Goal: Download file/media

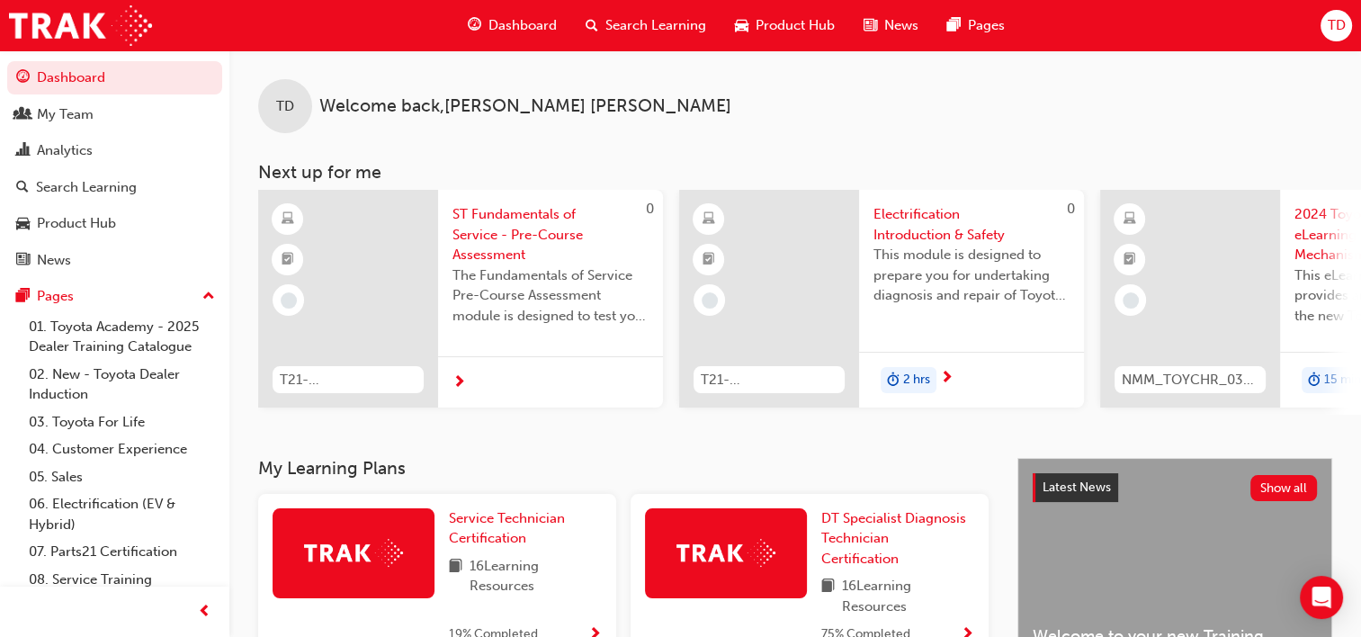
click at [628, 36] on div "Search Learning" at bounding box center [645, 25] width 149 height 37
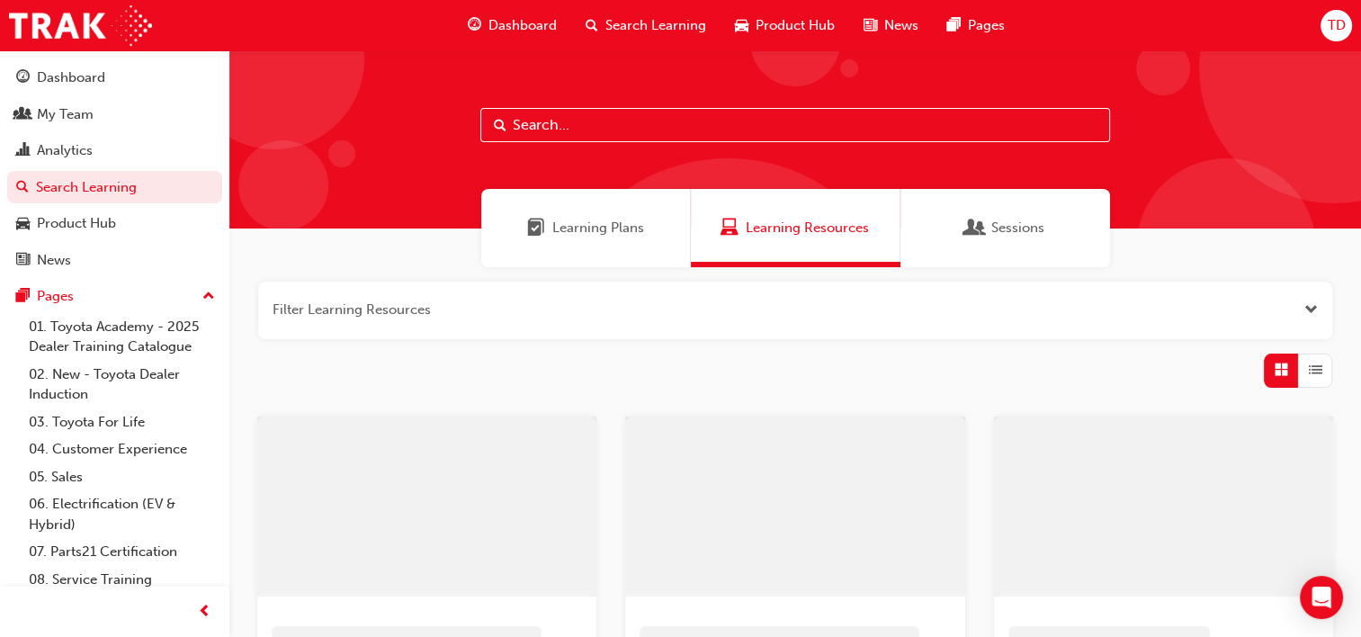
click at [593, 127] on input "text" at bounding box center [795, 125] width 630 height 34
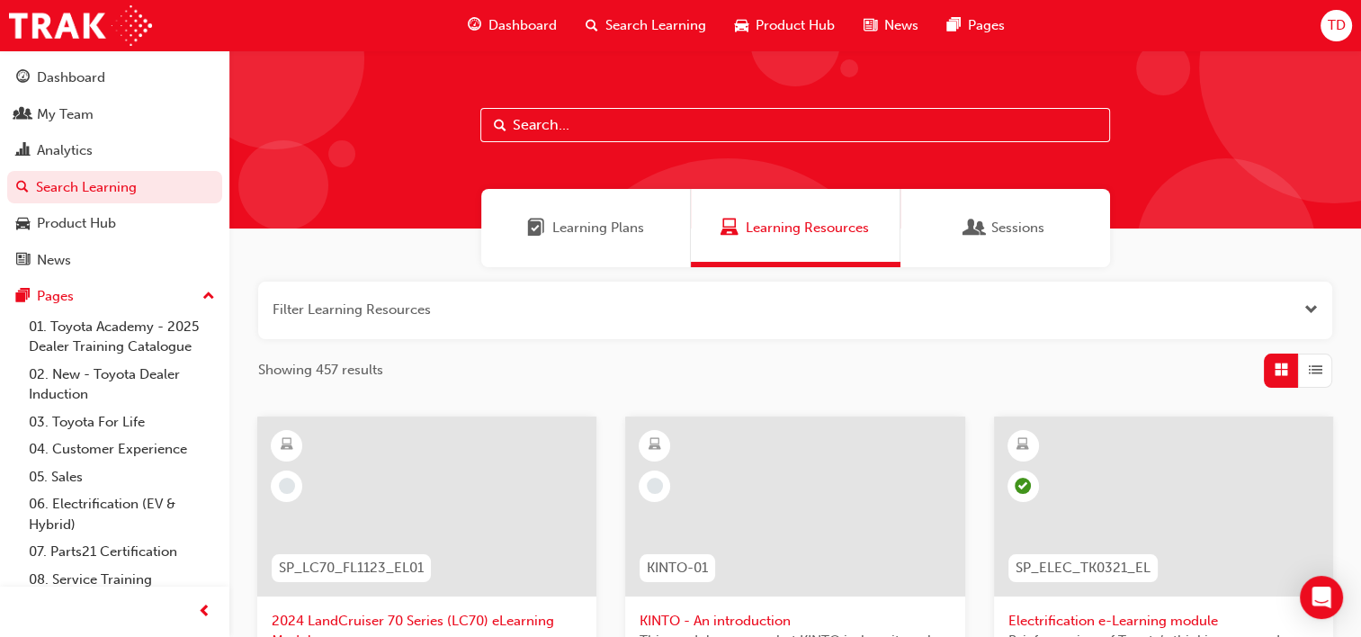
click at [1004, 235] on span "Sessions" at bounding box center [1017, 228] width 53 height 21
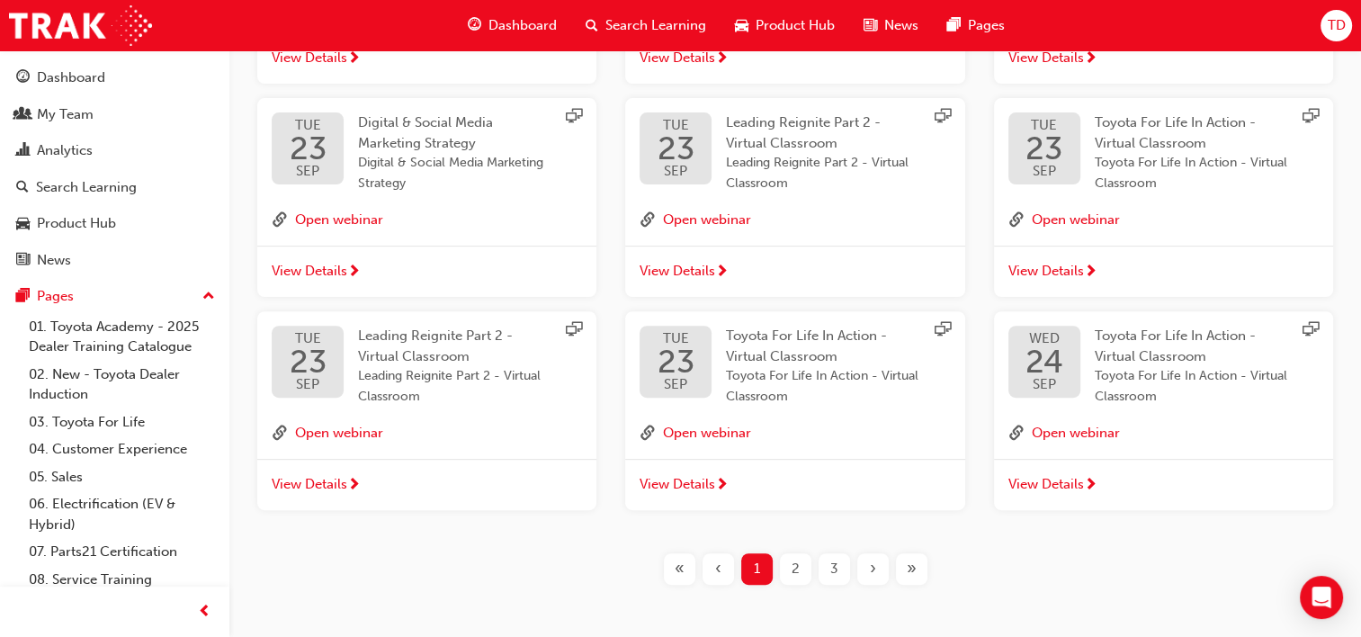
scroll to position [604, 0]
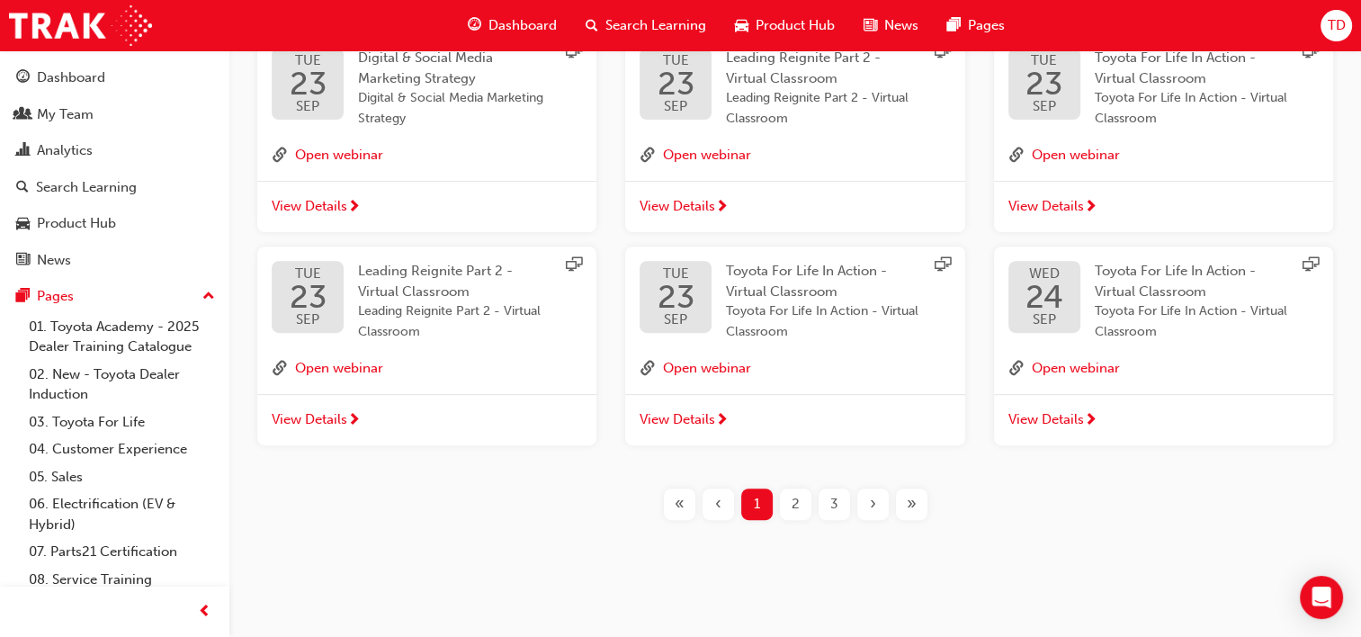
click at [801, 507] on div "2" at bounding box center [795, 503] width 31 height 31
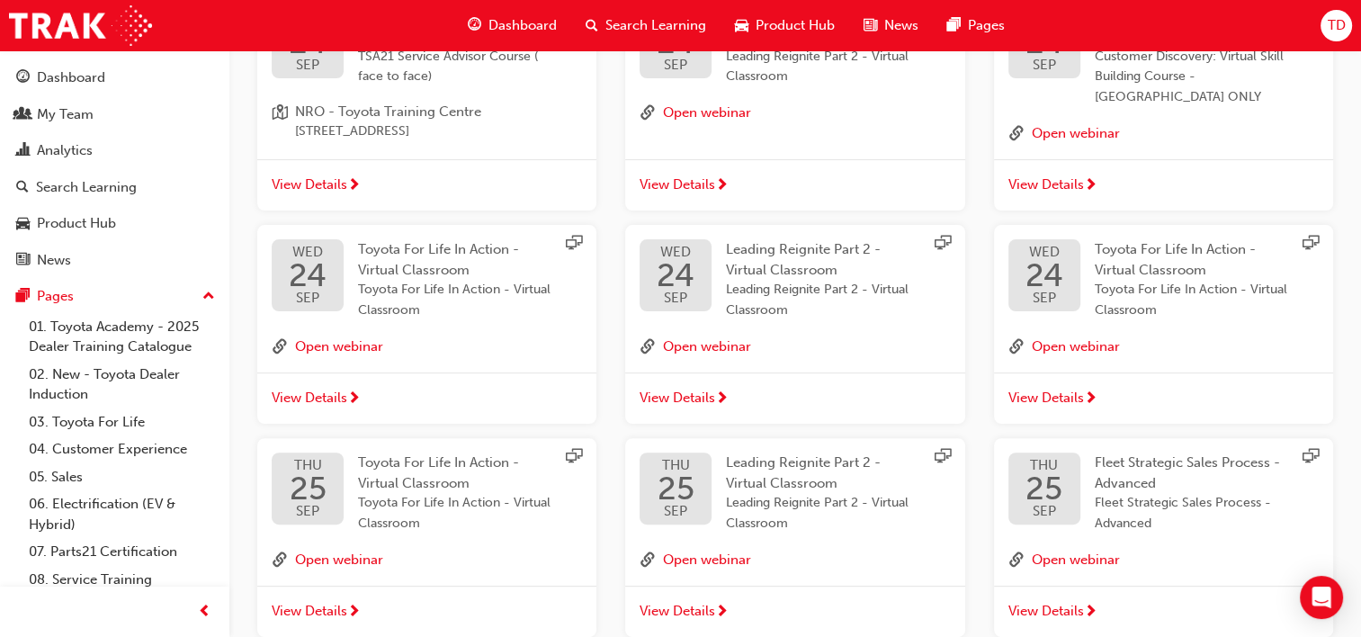
scroll to position [604, 0]
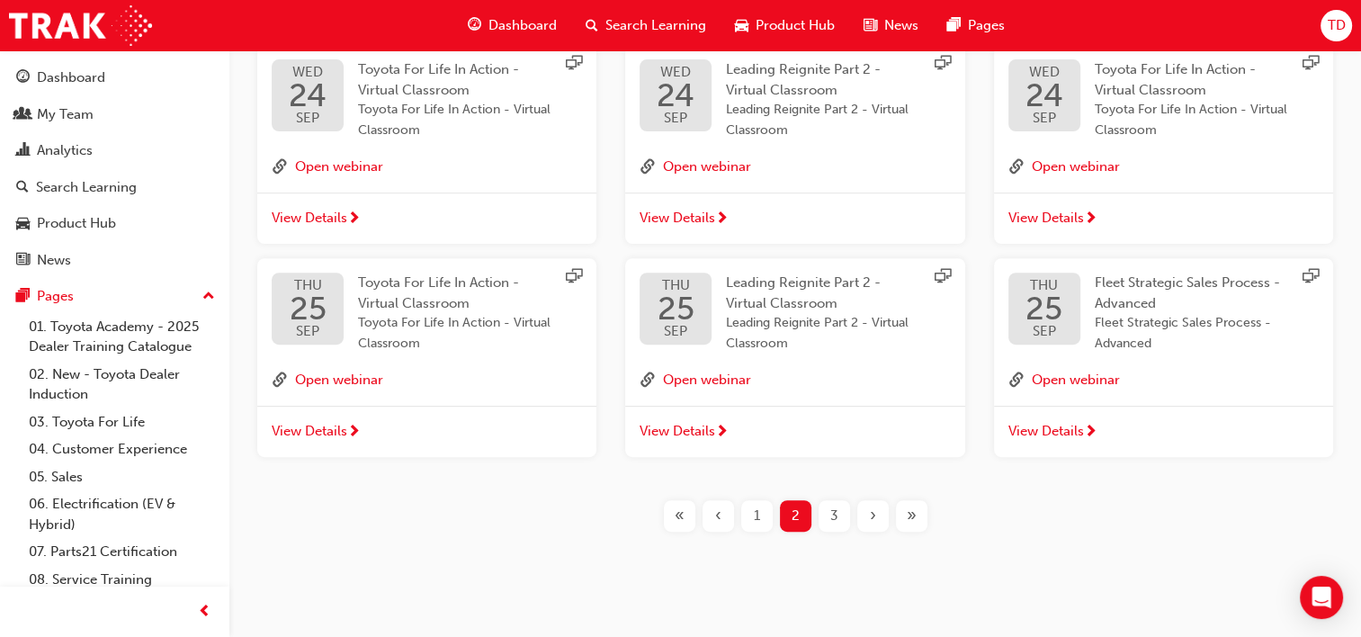
click at [825, 506] on div "3" at bounding box center [833, 515] width 31 height 31
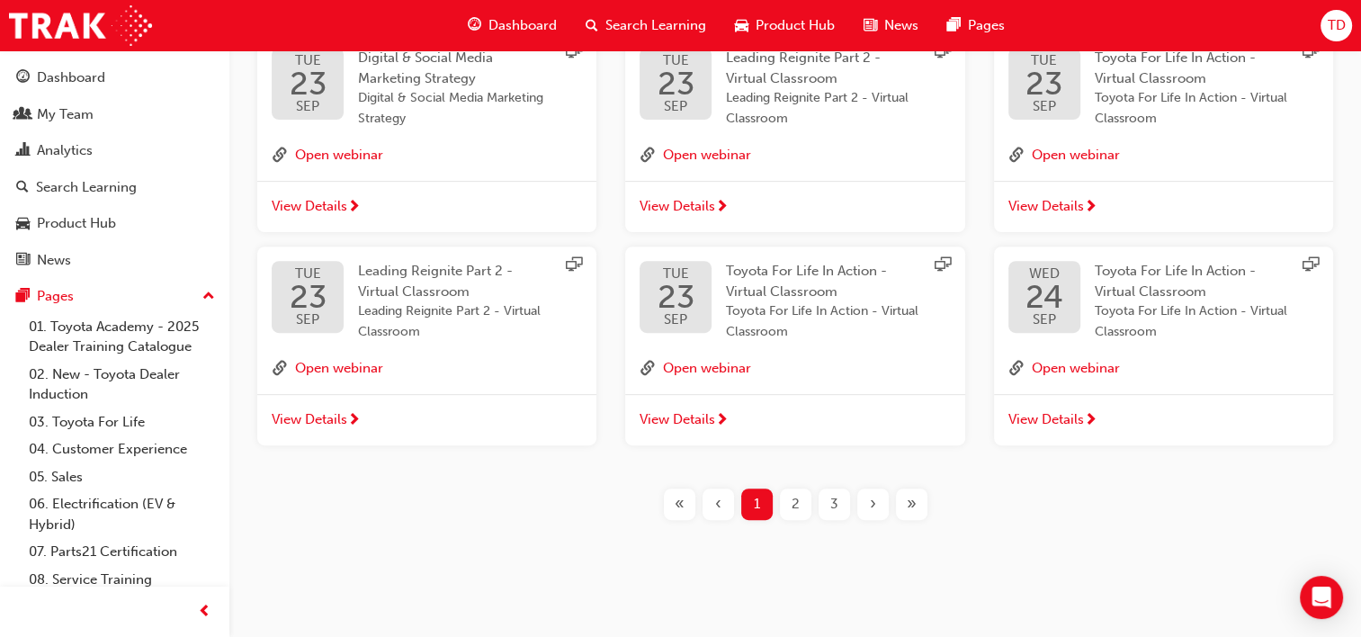
click at [825, 506] on div "3" at bounding box center [833, 503] width 31 height 31
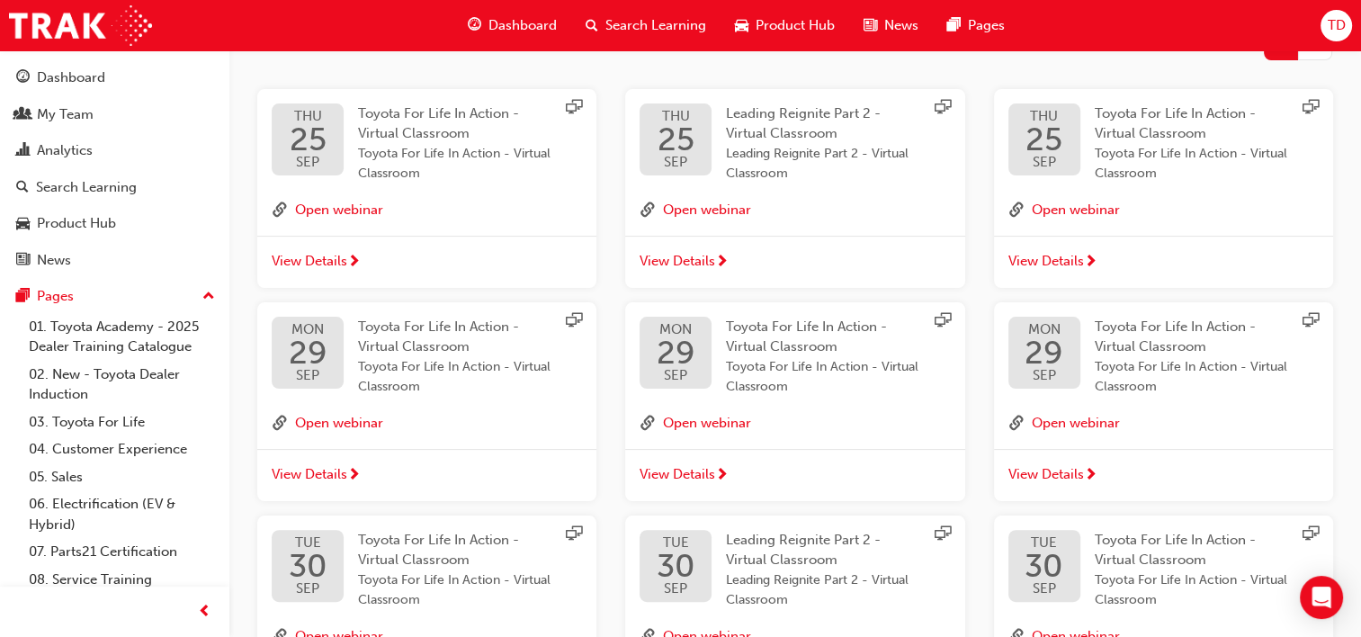
scroll to position [147, 0]
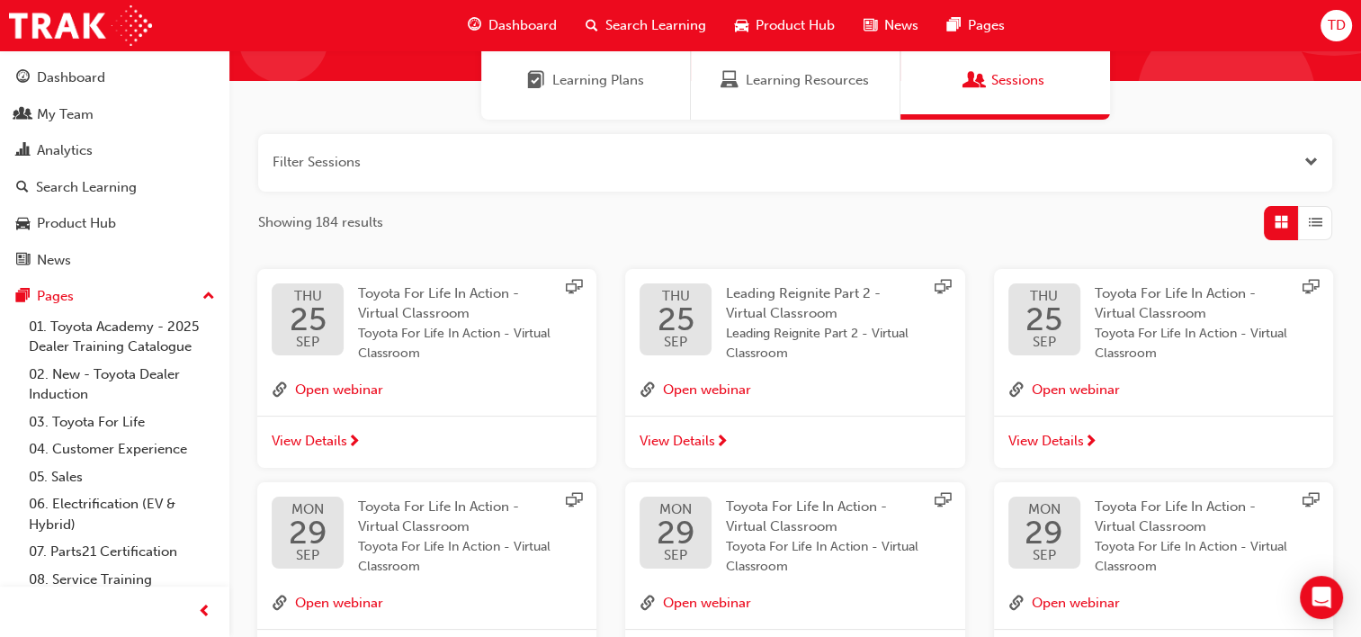
click at [662, 25] on span "Search Learning" at bounding box center [655, 25] width 101 height 21
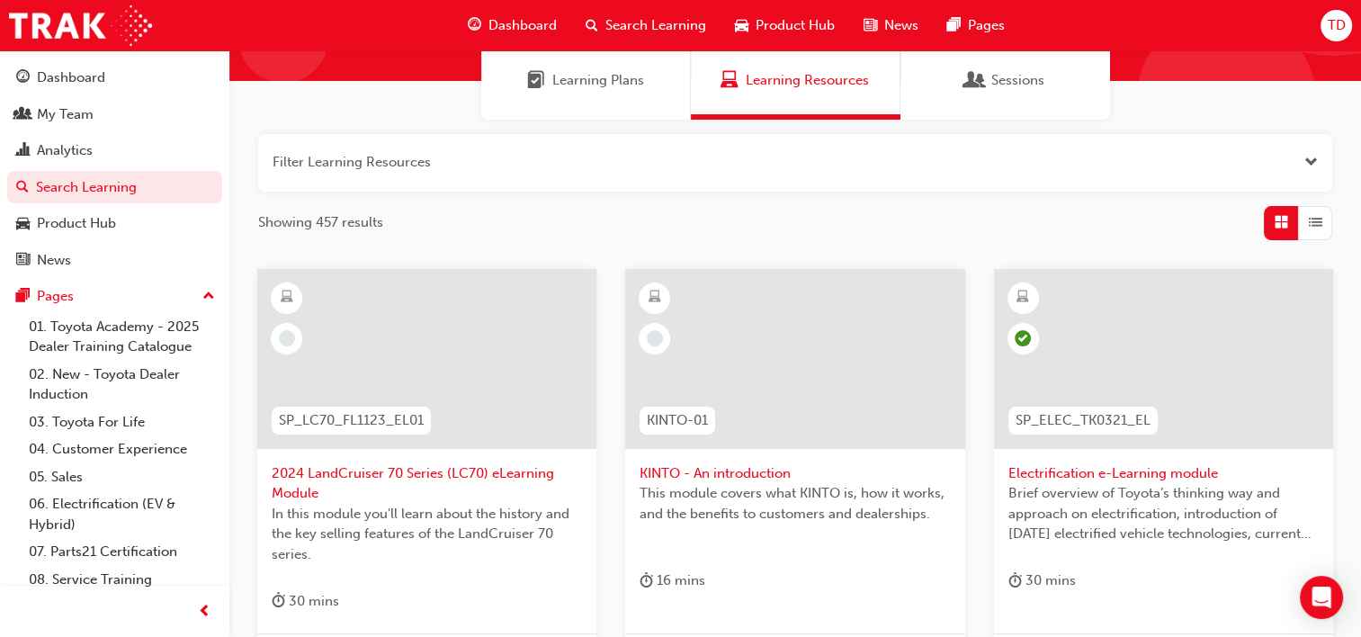
click at [1310, 156] on span "Open the filter" at bounding box center [1310, 162] width 13 height 21
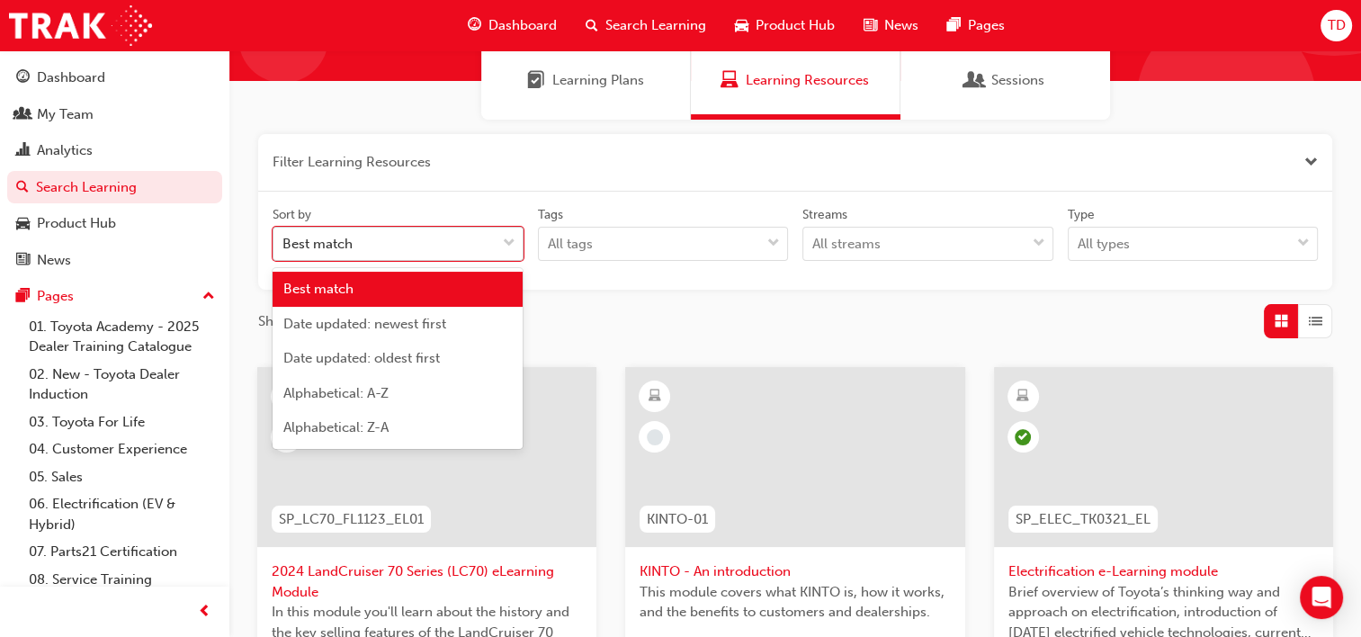
click at [471, 243] on div "Best match" at bounding box center [384, 243] width 222 height 31
click at [284, 243] on input "Sort by option Best match focused, 1 of 5. 5 results available. Use Up and Down…" at bounding box center [283, 243] width 2 height 15
click at [471, 243] on div "Best match" at bounding box center [384, 243] width 222 height 31
click at [284, 243] on input "Sort by option Best match focused, 1 of 5. 5 results available. Use Up and Down…" at bounding box center [283, 243] width 2 height 15
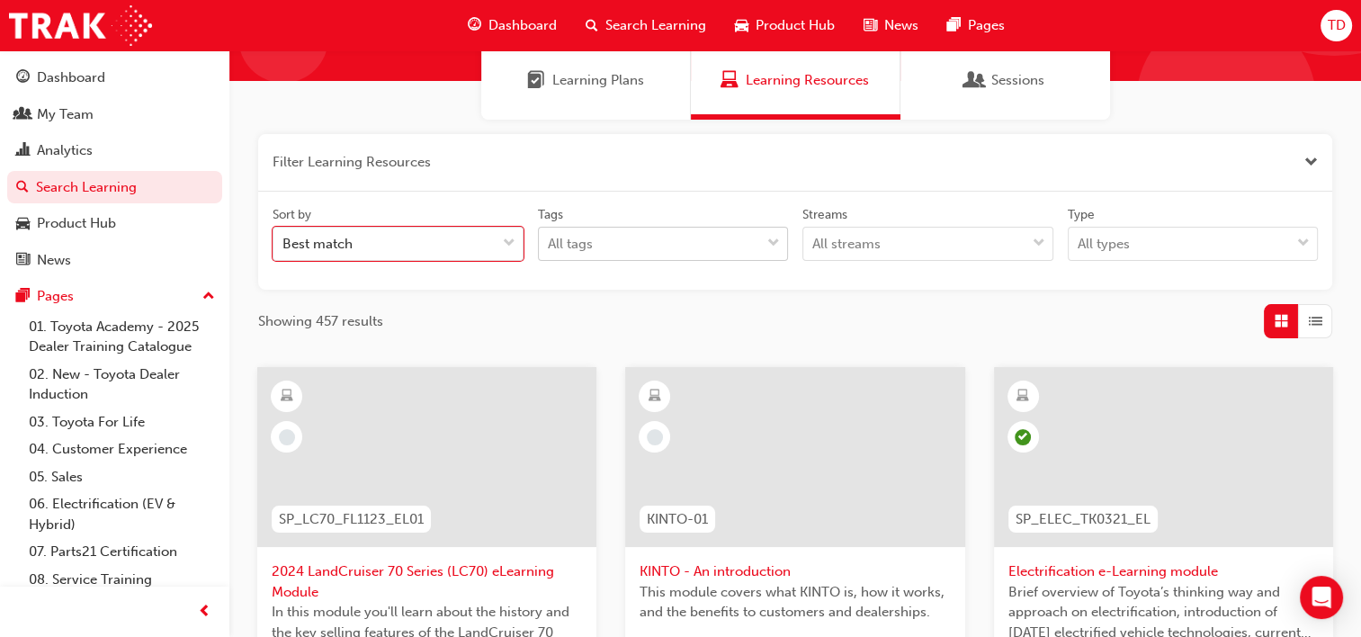
click at [608, 252] on div "All tags" at bounding box center [650, 243] width 222 height 31
click at [550, 251] on input "Tags All tags" at bounding box center [549, 243] width 2 height 15
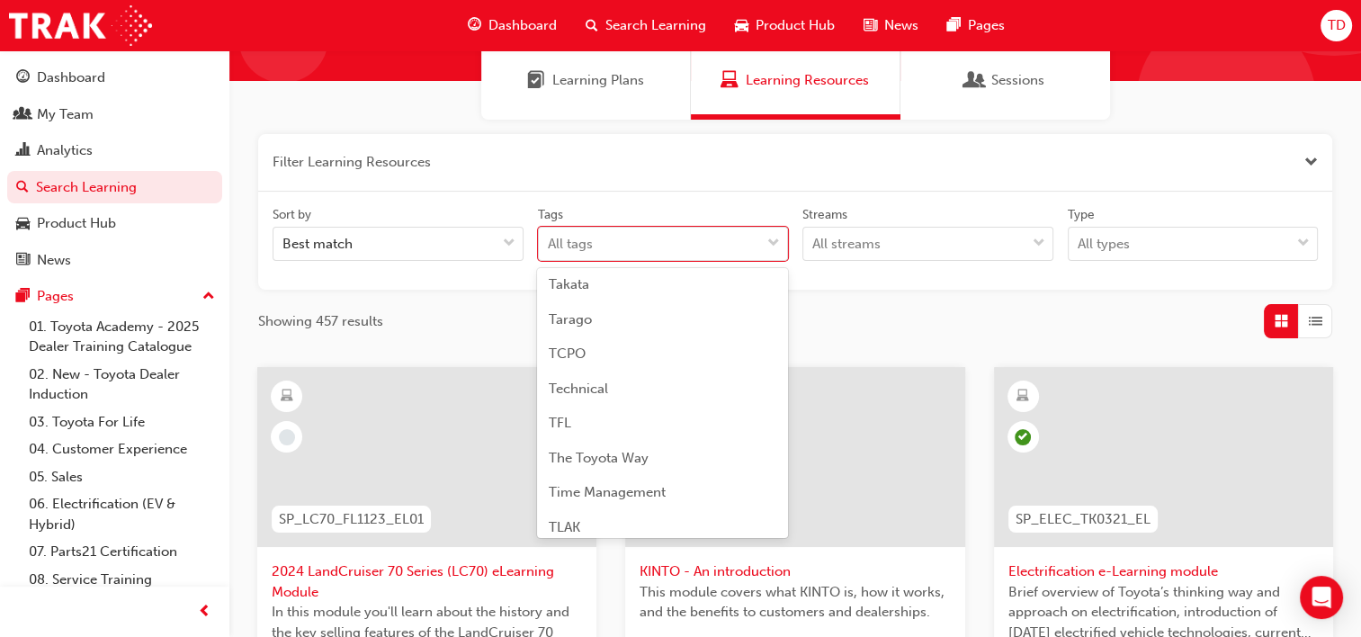
scroll to position [5092, 0]
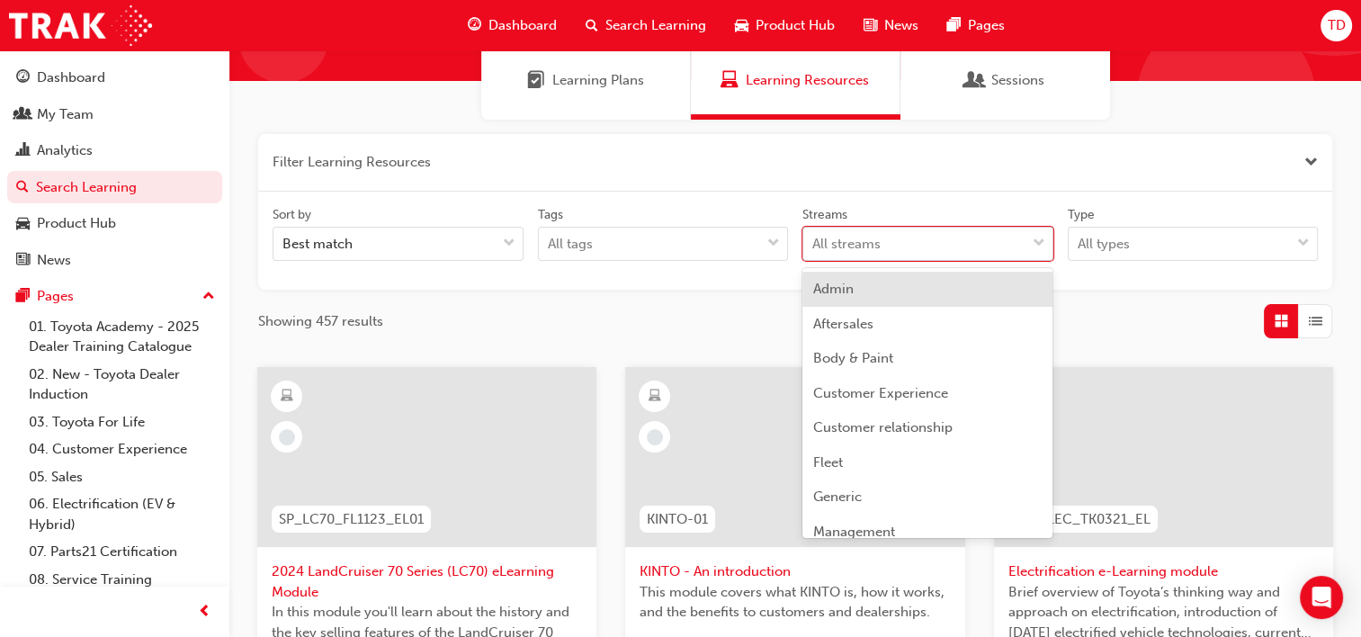
click at [996, 250] on div "All streams" at bounding box center [914, 243] width 222 height 31
click at [814, 250] on input "Streams option Admin focused, 1 of 23. 23 results available. Use Up and Down to…" at bounding box center [813, 243] width 2 height 15
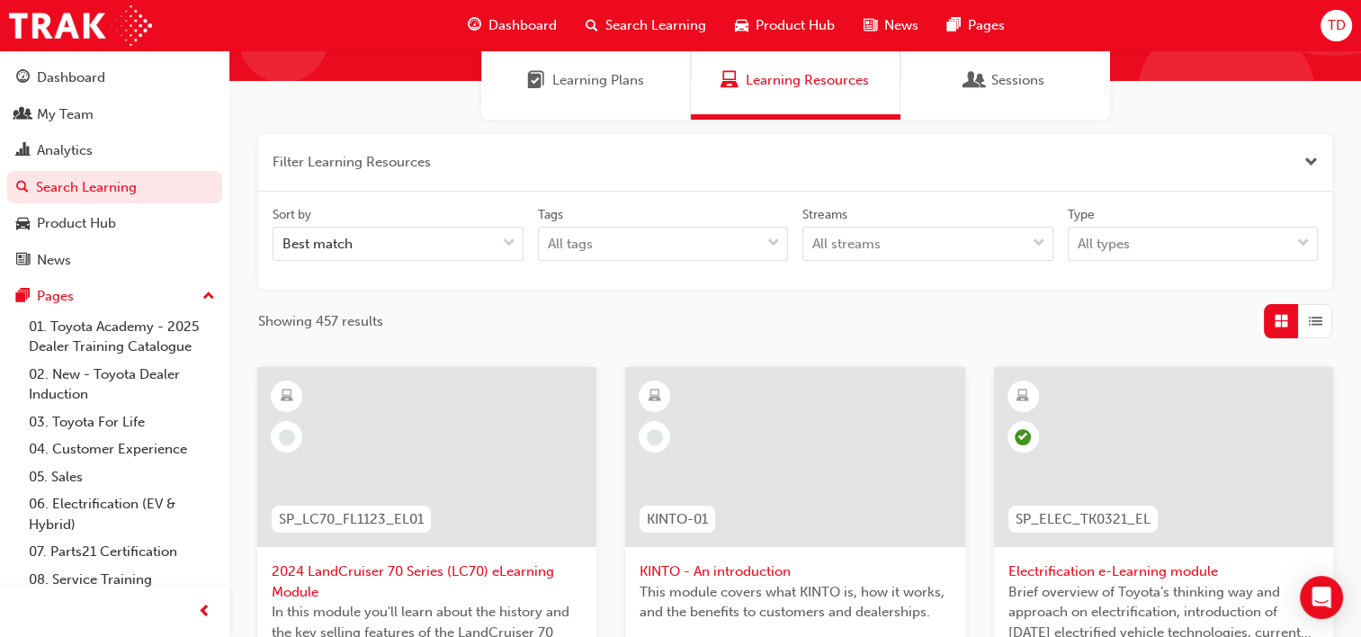
click at [688, 312] on div "Showing 457 results" at bounding box center [795, 321] width 1074 height 34
click at [627, 25] on span "Search Learning" at bounding box center [655, 25] width 101 height 21
click at [518, 162] on button "button" at bounding box center [795, 163] width 1074 height 58
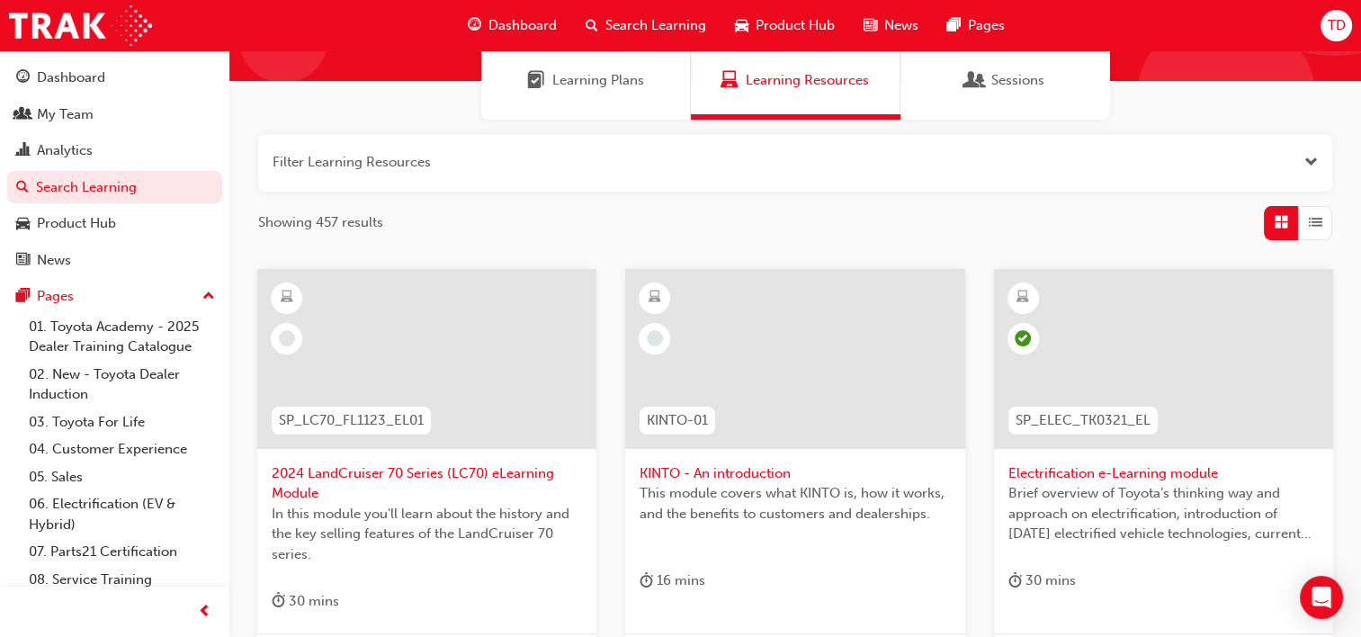
click at [518, 162] on button "button" at bounding box center [795, 163] width 1074 height 58
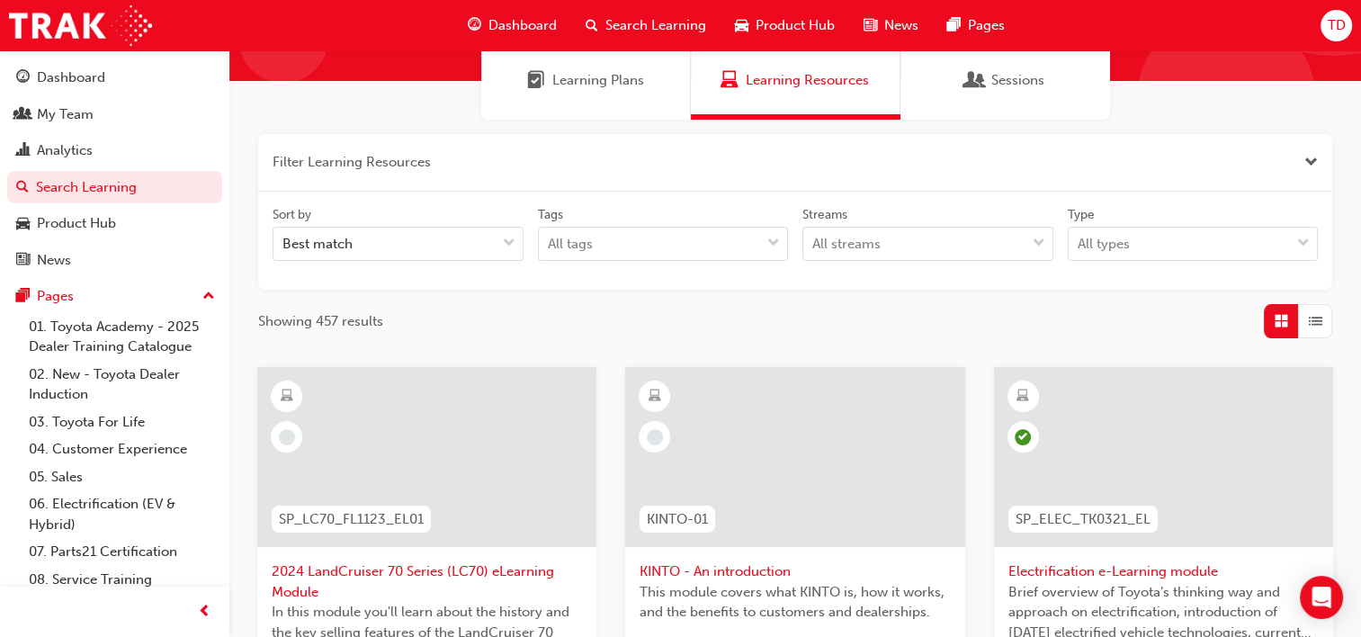
click at [980, 84] on span "Sessions" at bounding box center [975, 80] width 18 height 21
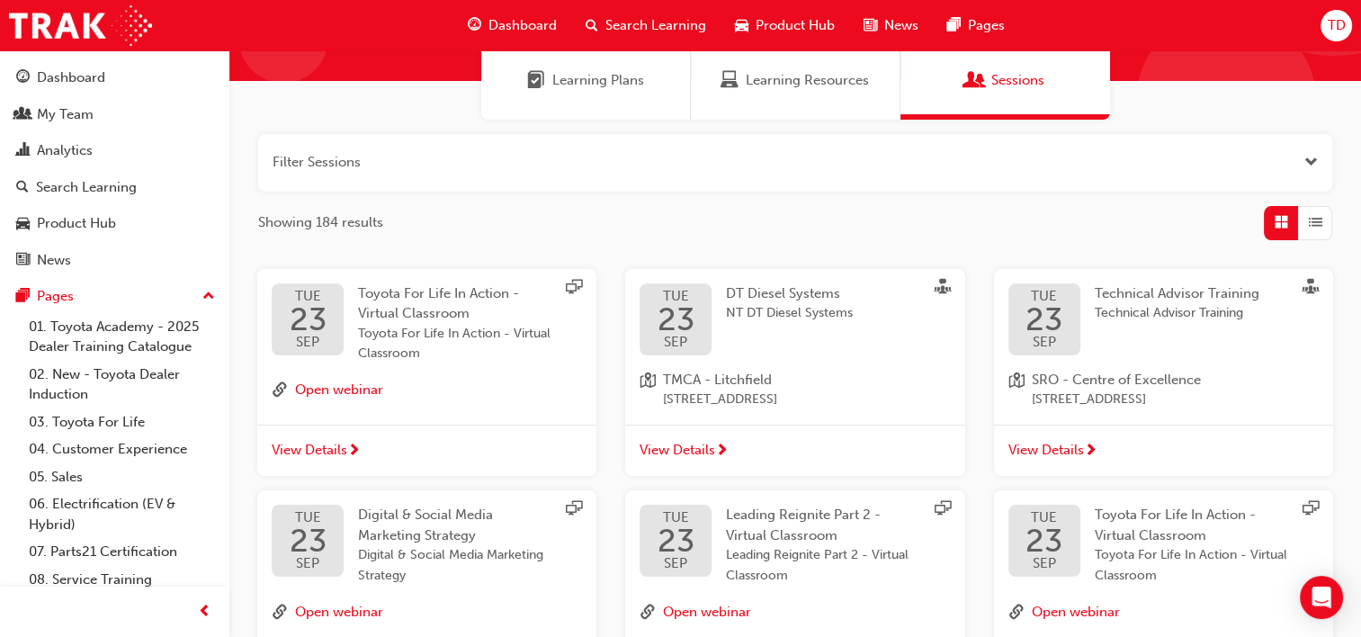
click at [1126, 291] on span "Technical Advisor Training" at bounding box center [1177, 293] width 165 height 16
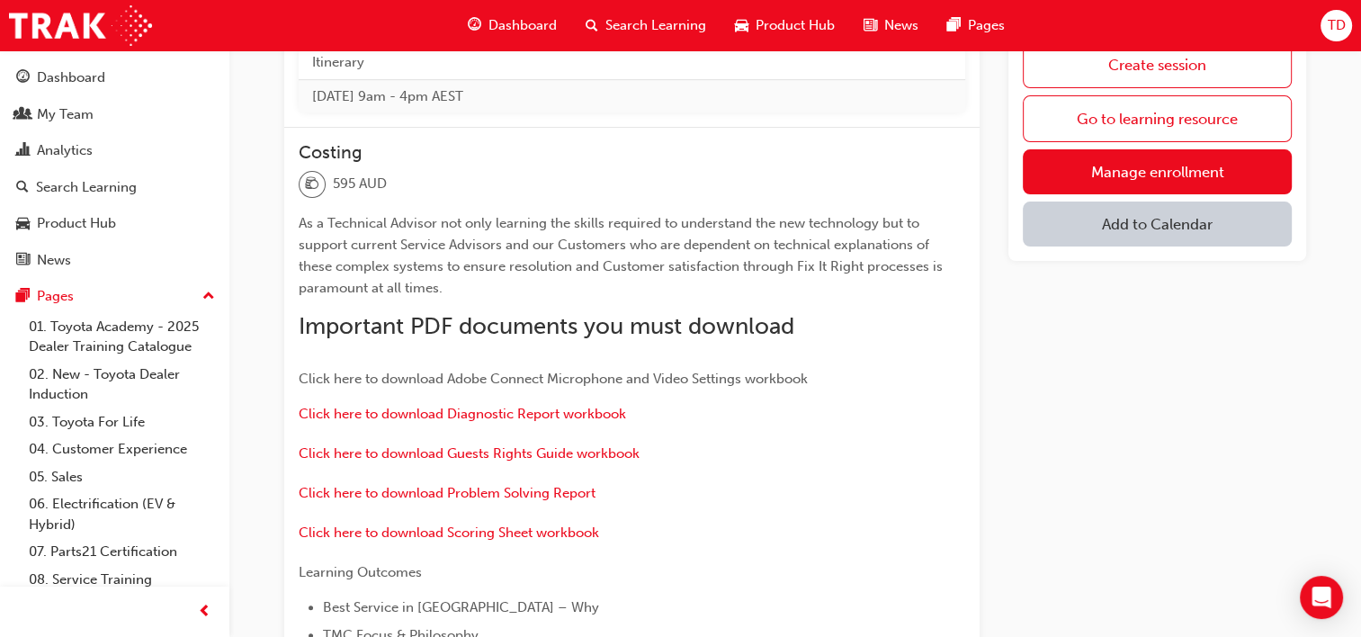
scroll to position [540, 0]
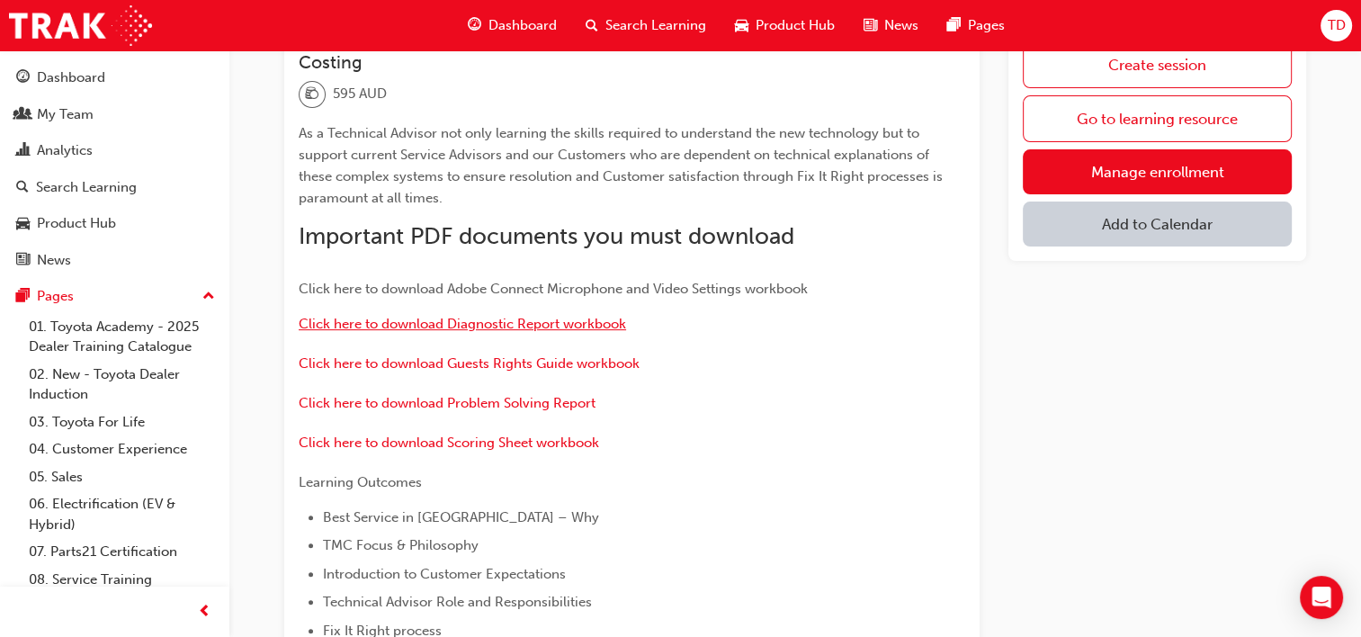
click at [589, 332] on span "Click here to download Diagnostic Report workbook" at bounding box center [462, 324] width 327 height 16
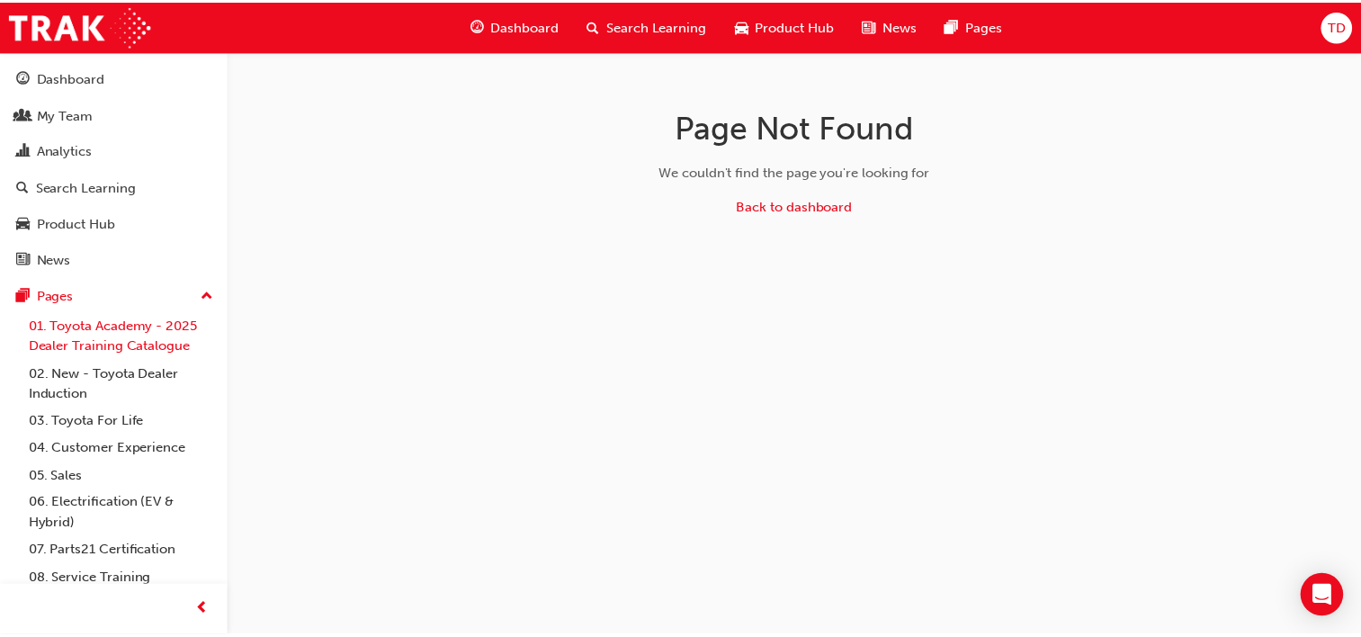
scroll to position [92, 0]
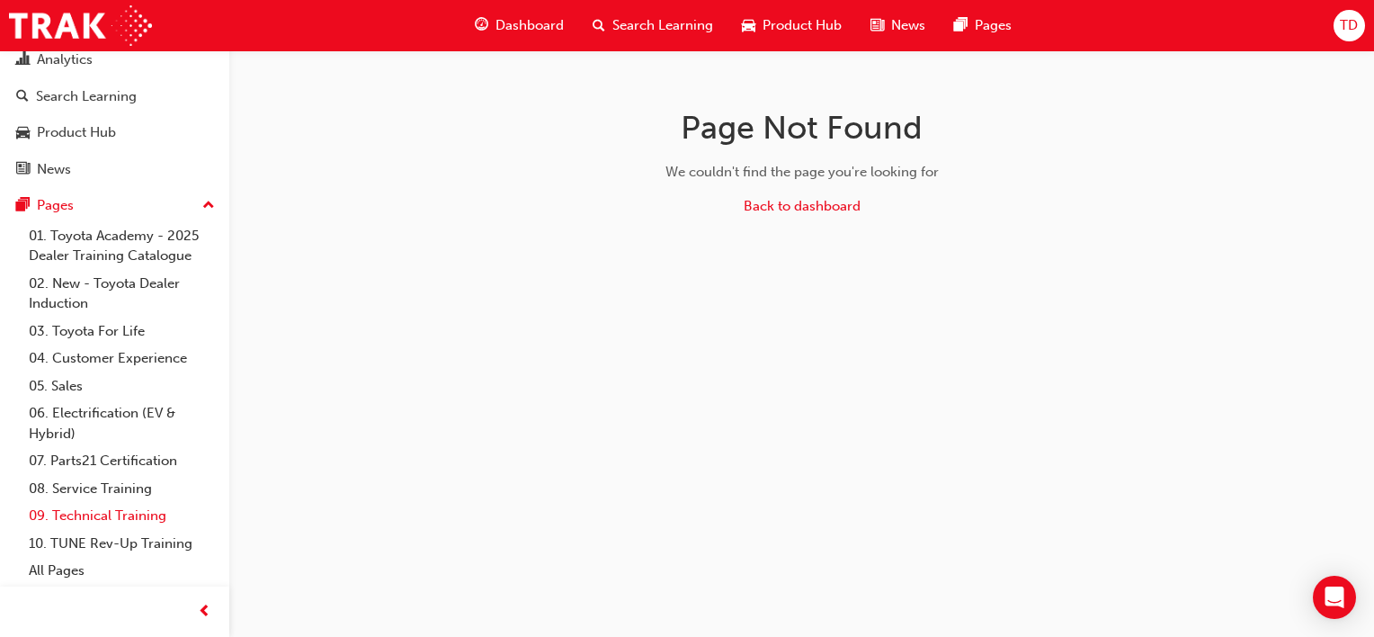
click at [103, 518] on link "09. Technical Training" at bounding box center [122, 516] width 201 height 28
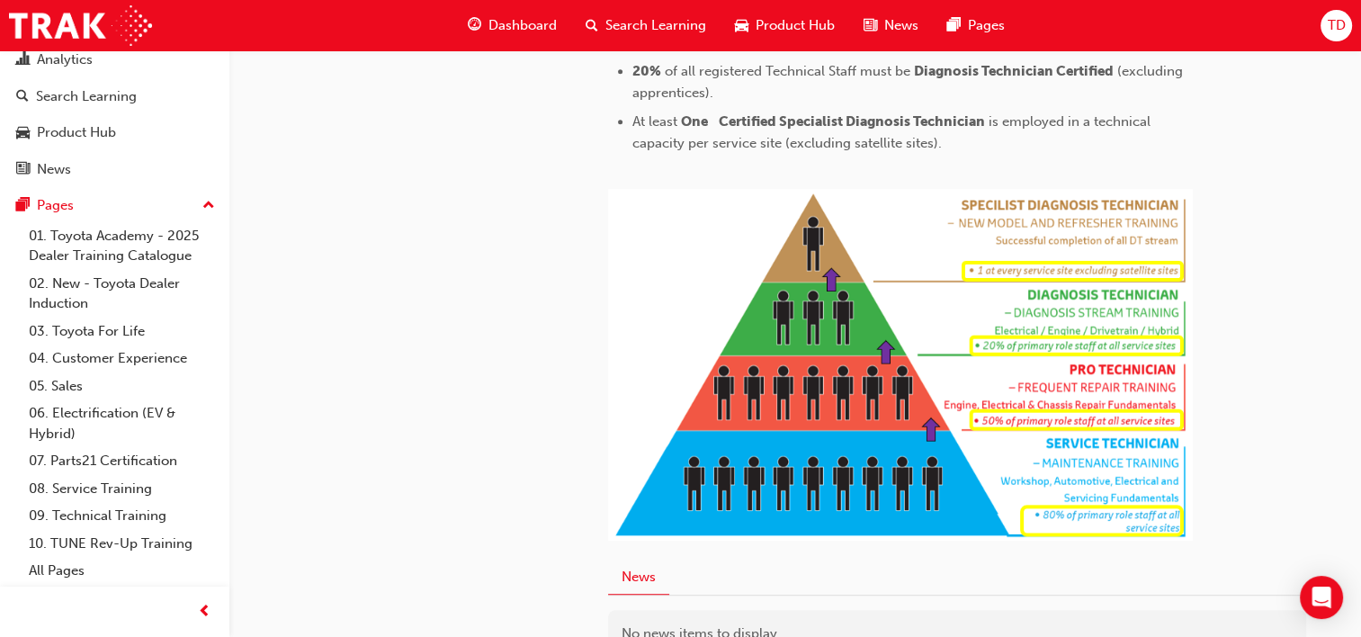
scroll to position [1079, 0]
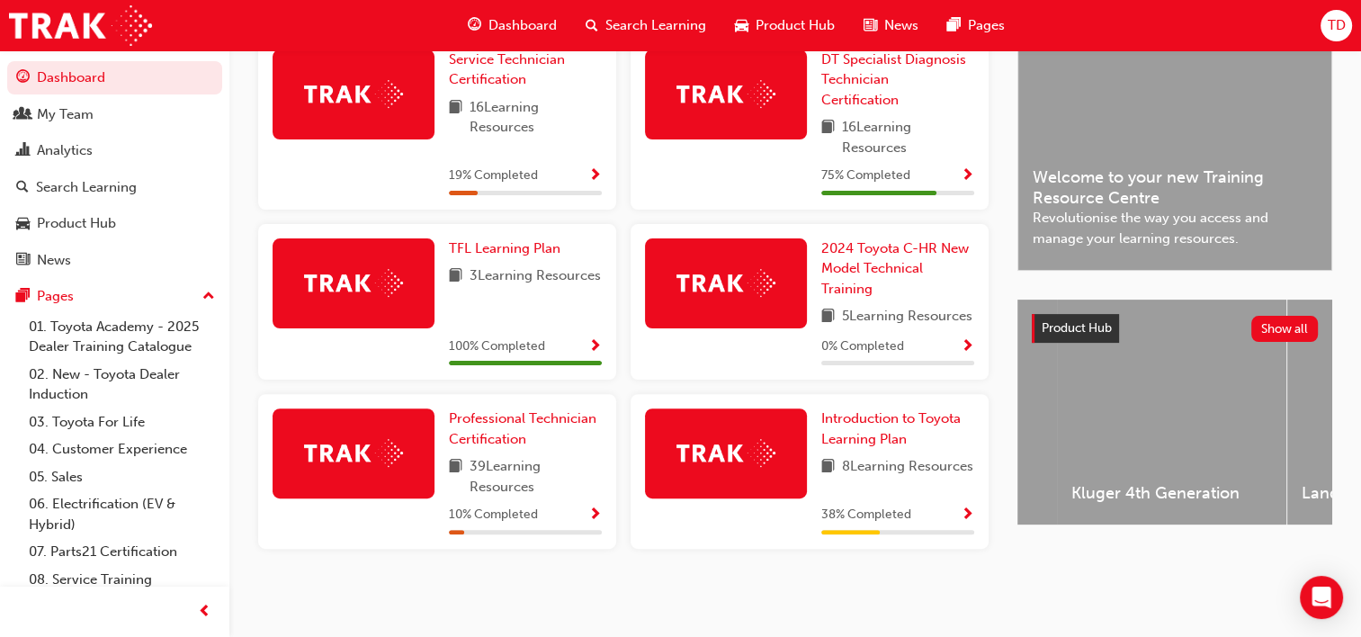
scroll to position [0, 4137]
